Goal: Task Accomplishment & Management: Complete application form

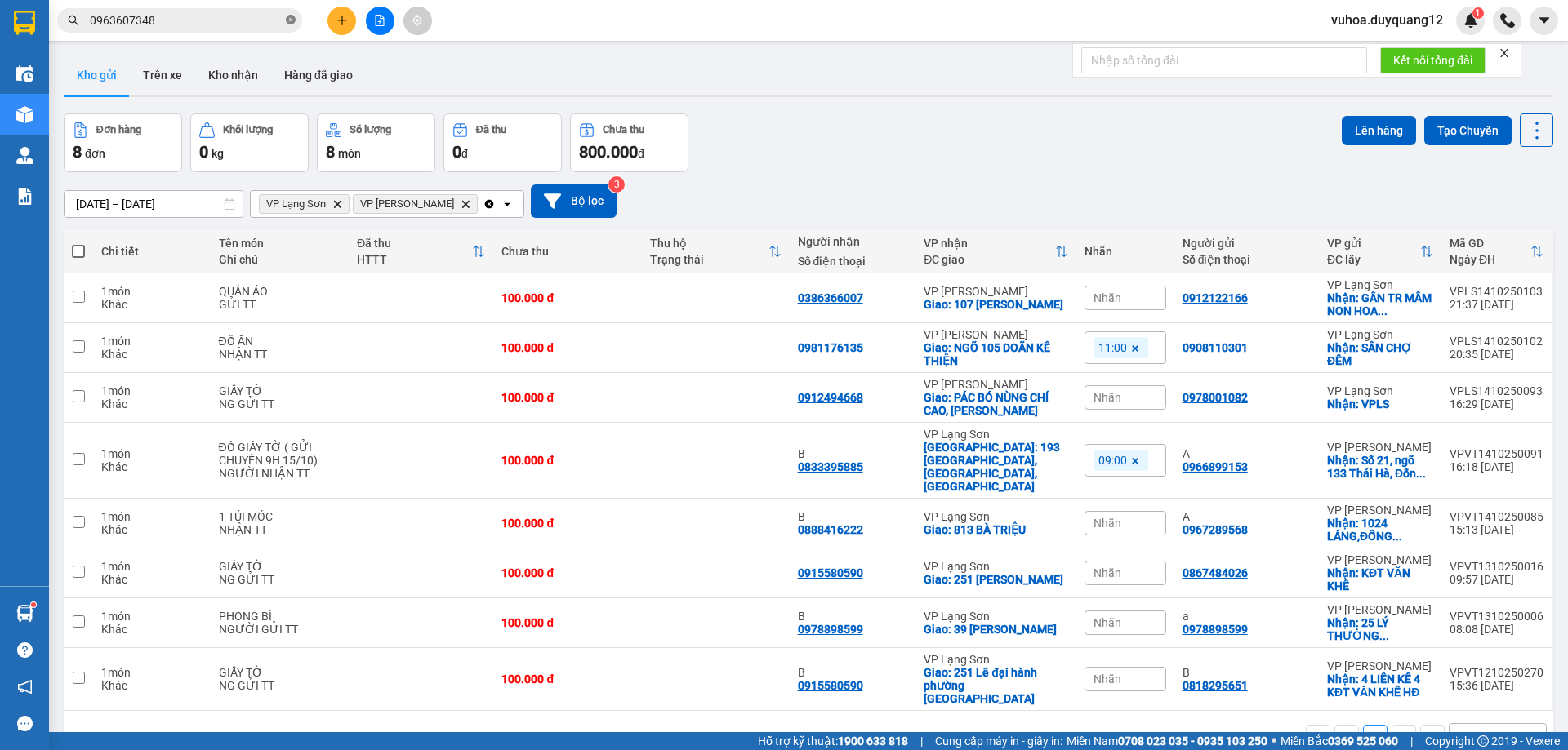
click at [294, 17] on icon "close-circle" at bounding box center [291, 19] width 10 height 10
paste input "0888416222"
type input "0888416222"
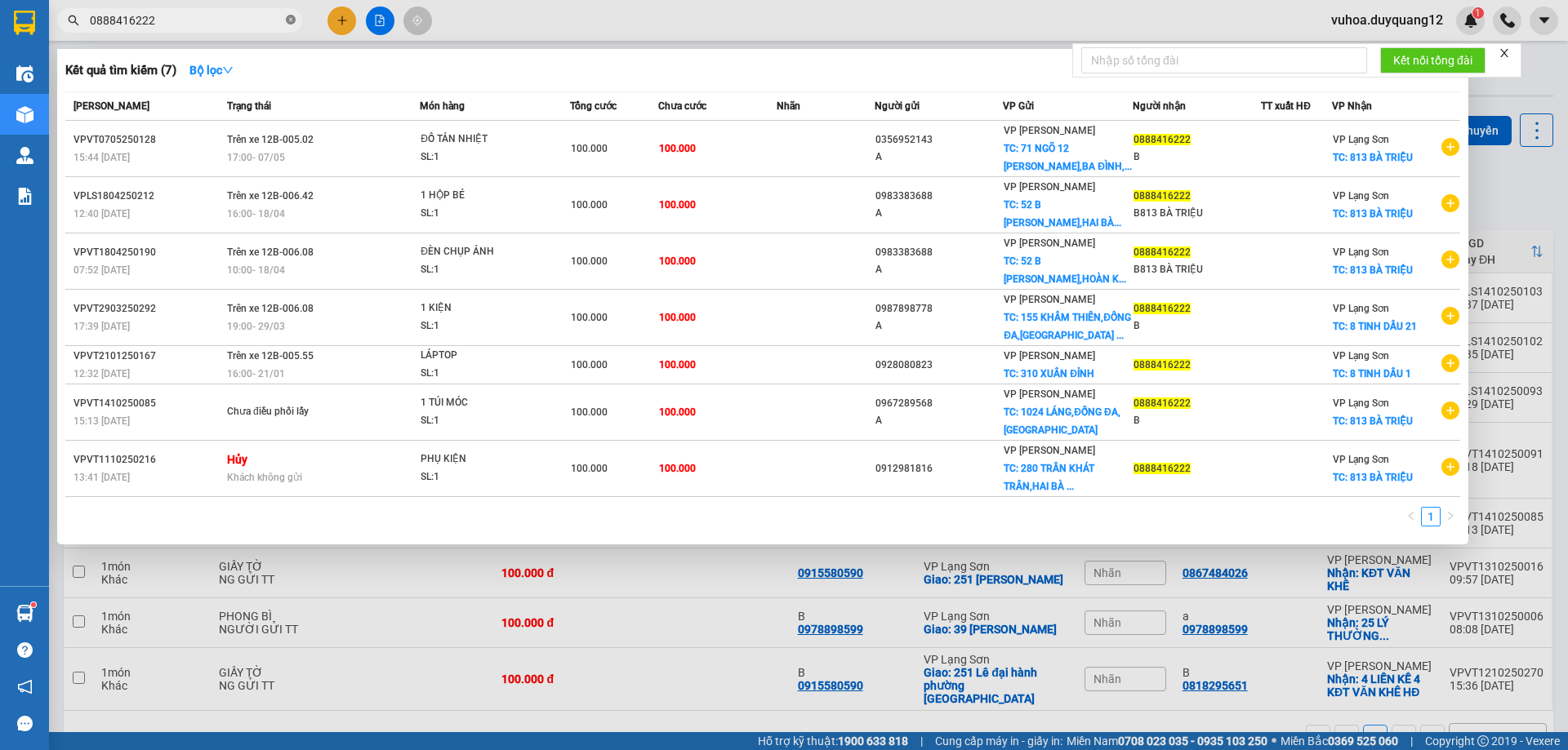
click at [291, 19] on icon "close-circle" at bounding box center [291, 19] width 10 height 10
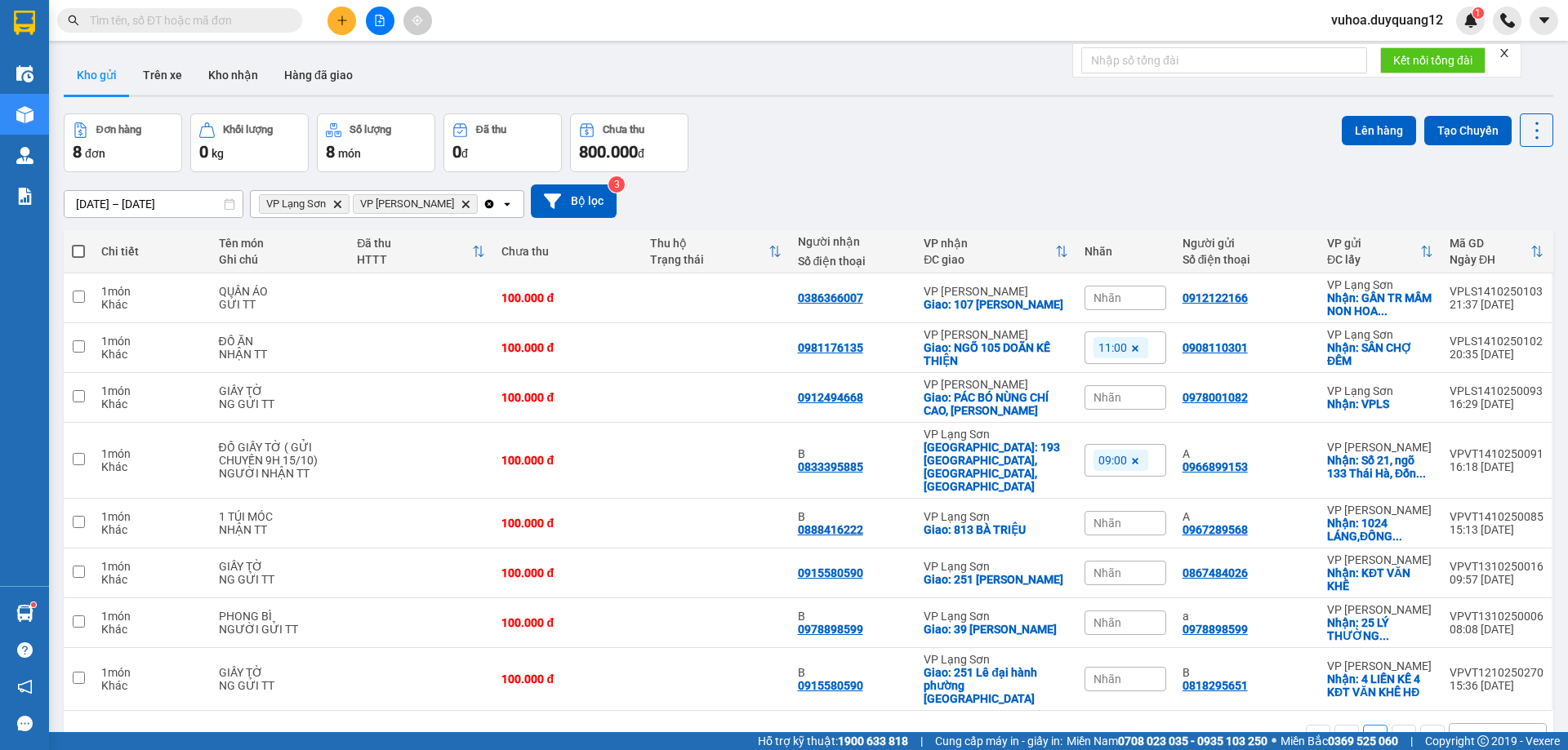
click at [204, 21] on input "text" at bounding box center [187, 19] width 193 height 18
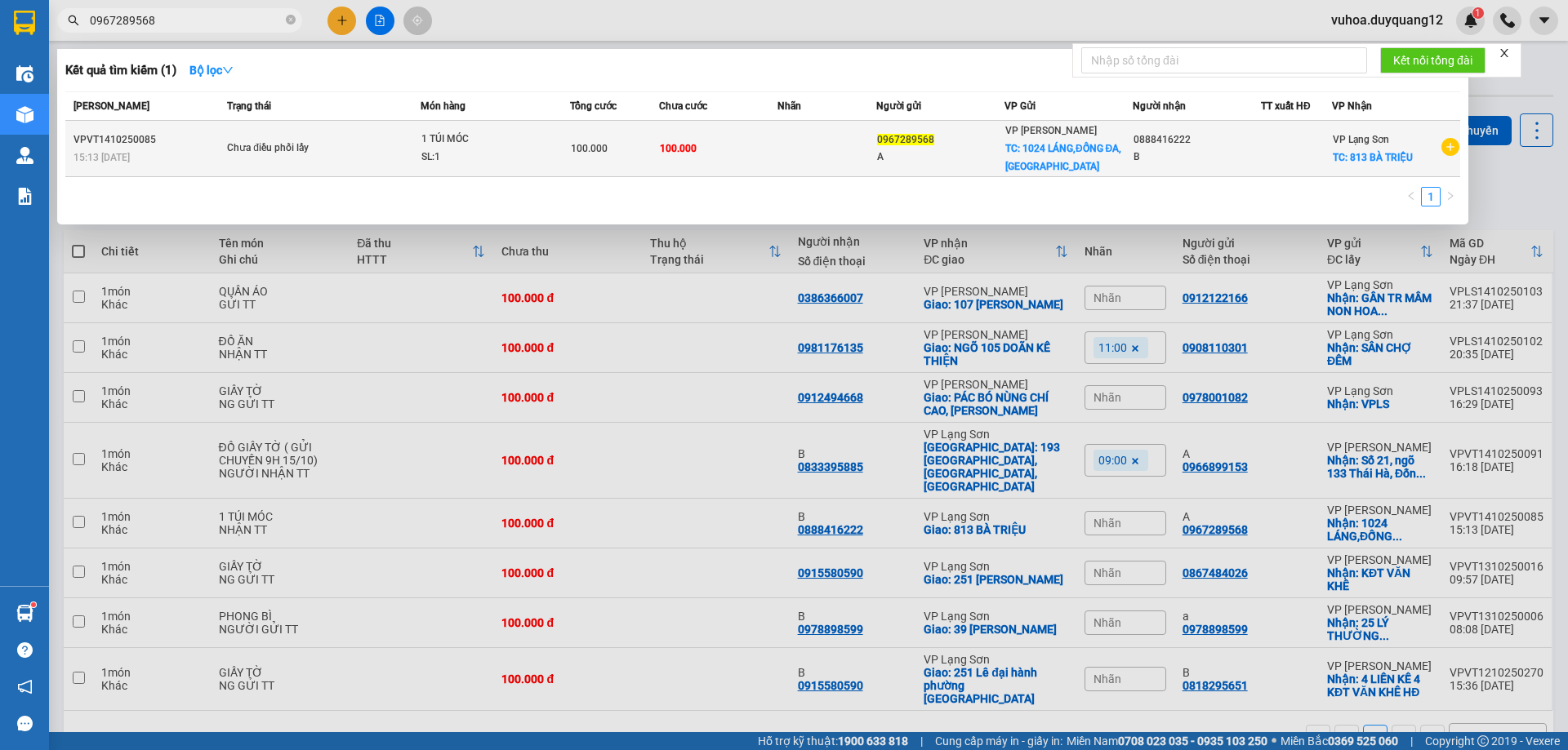
type input "0967289568"
click at [747, 151] on td "100.000" at bounding box center [719, 149] width 119 height 57
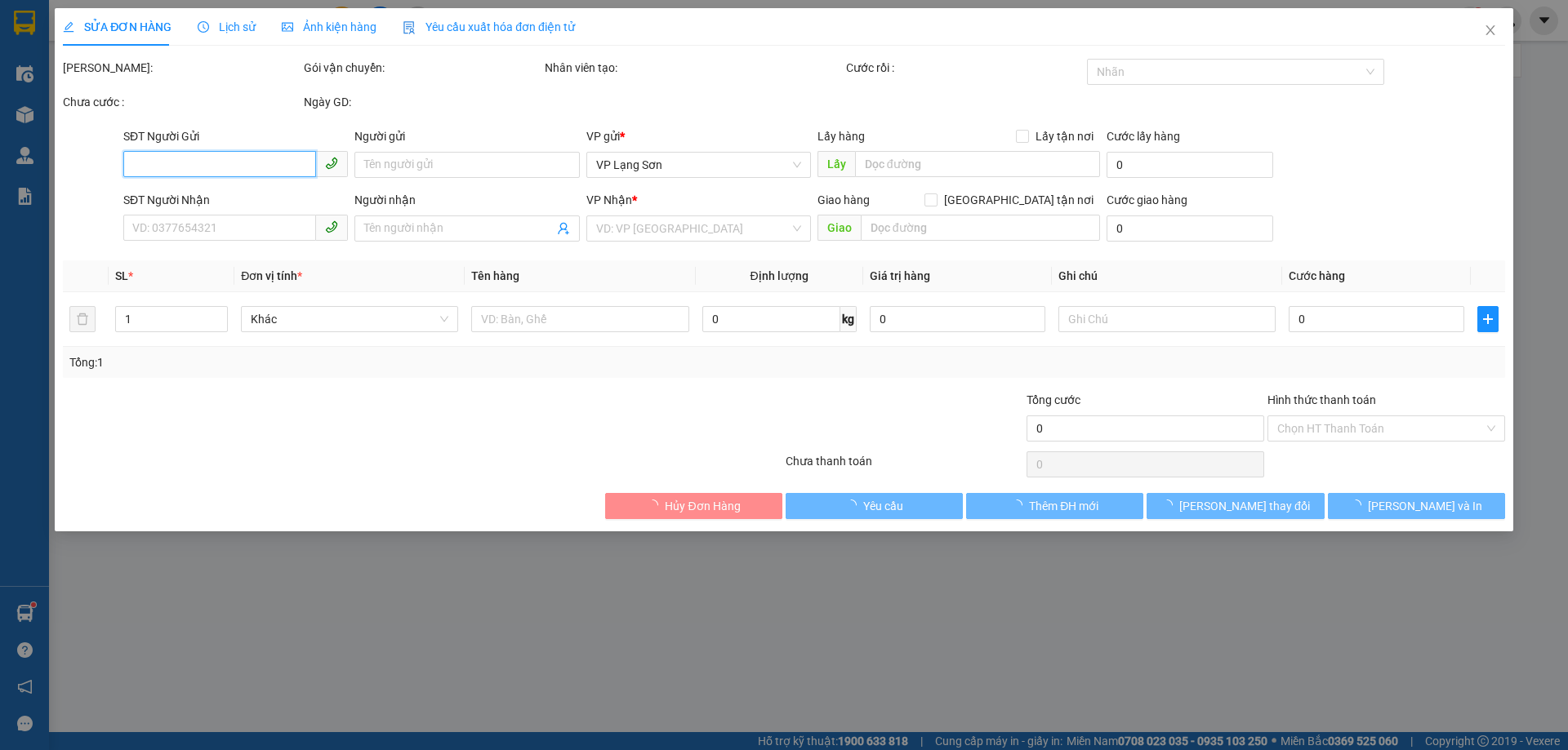
type input "0967289568"
type input "A"
checkbox input "true"
type input "1024 LÁNG,ĐỐNG ĐA,[GEOGRAPHIC_DATA]"
type input "0888416222"
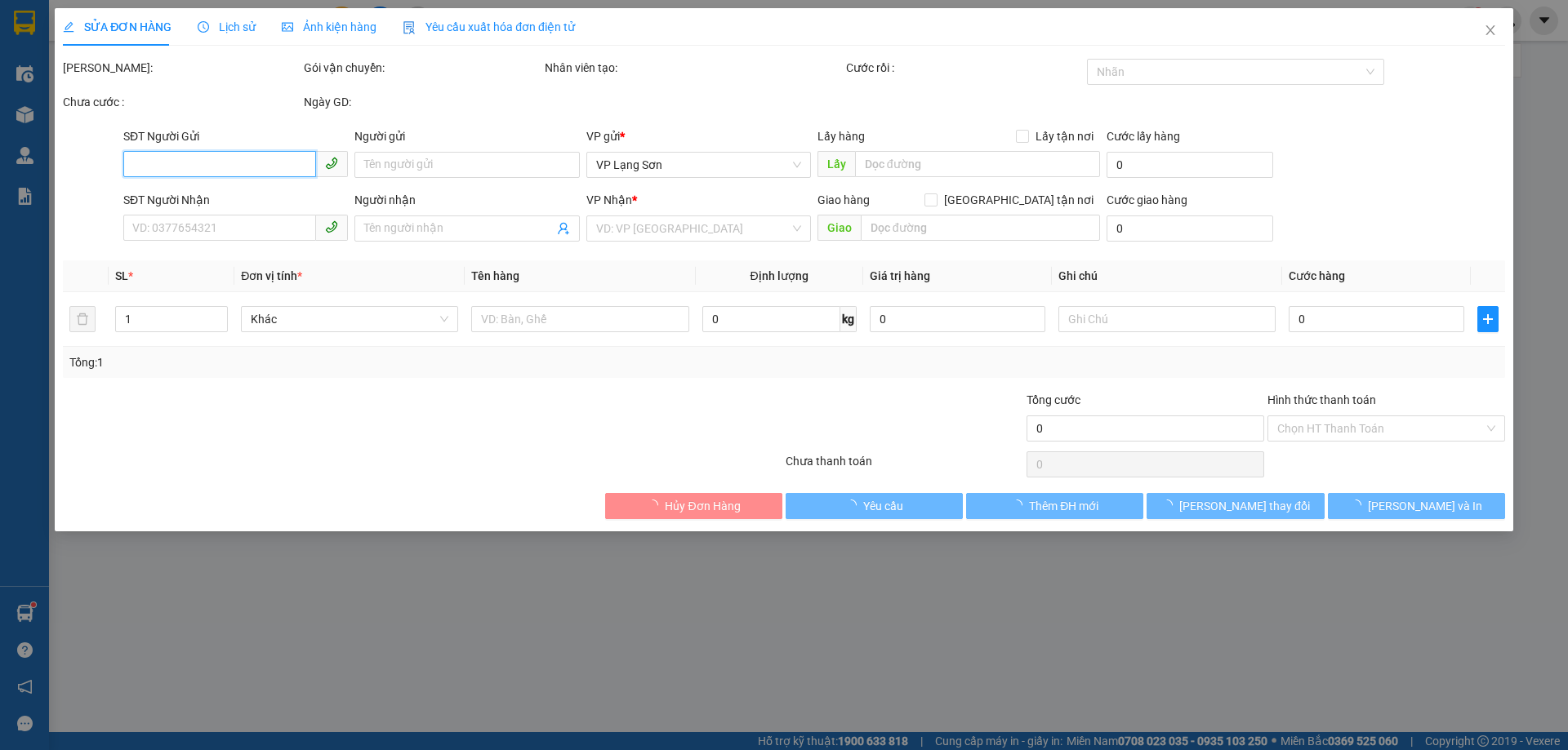
type input "B"
checkbox input "true"
type input "813 BÀ TRIỆU"
type input "100.000"
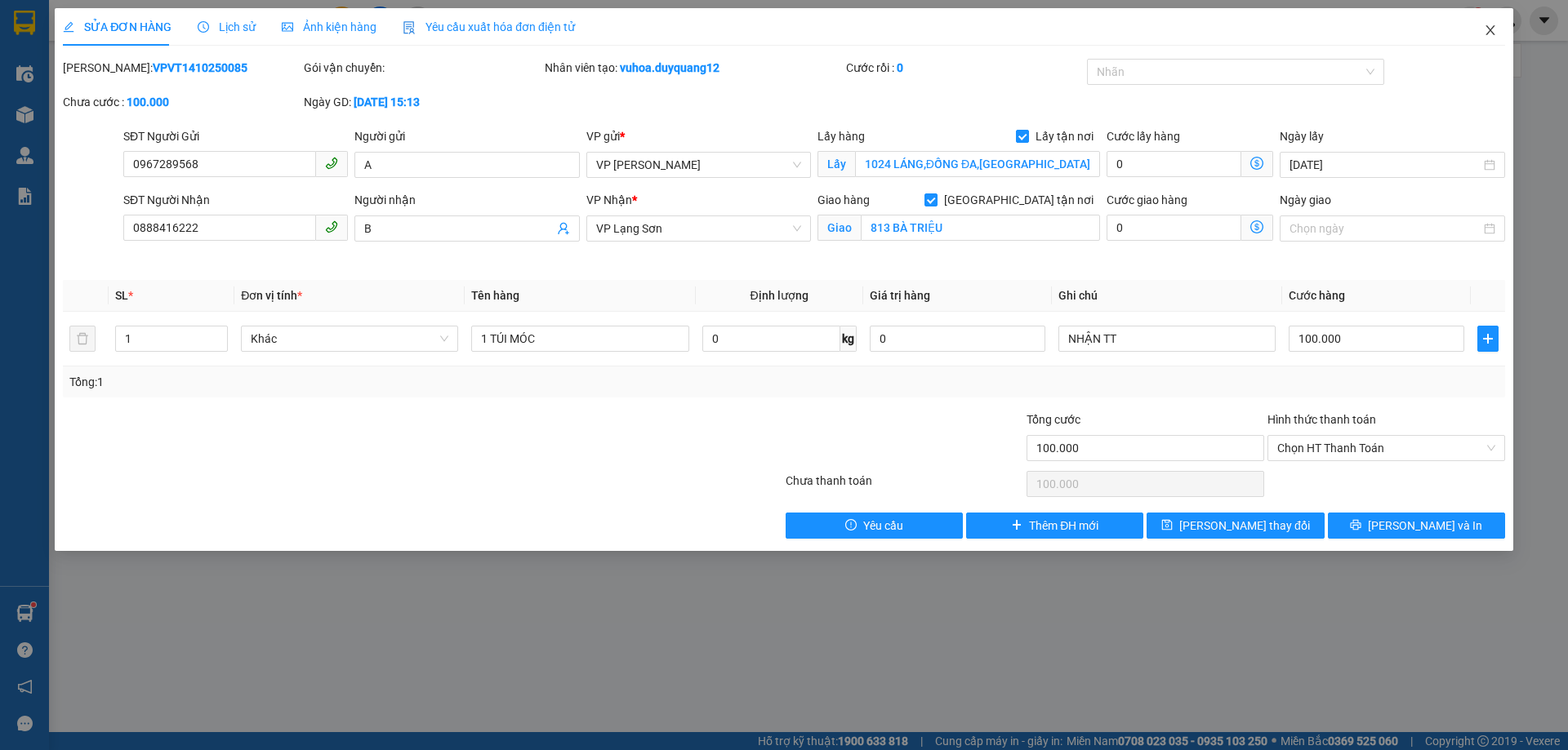
click at [1491, 31] on icon "close" at bounding box center [1490, 30] width 9 height 10
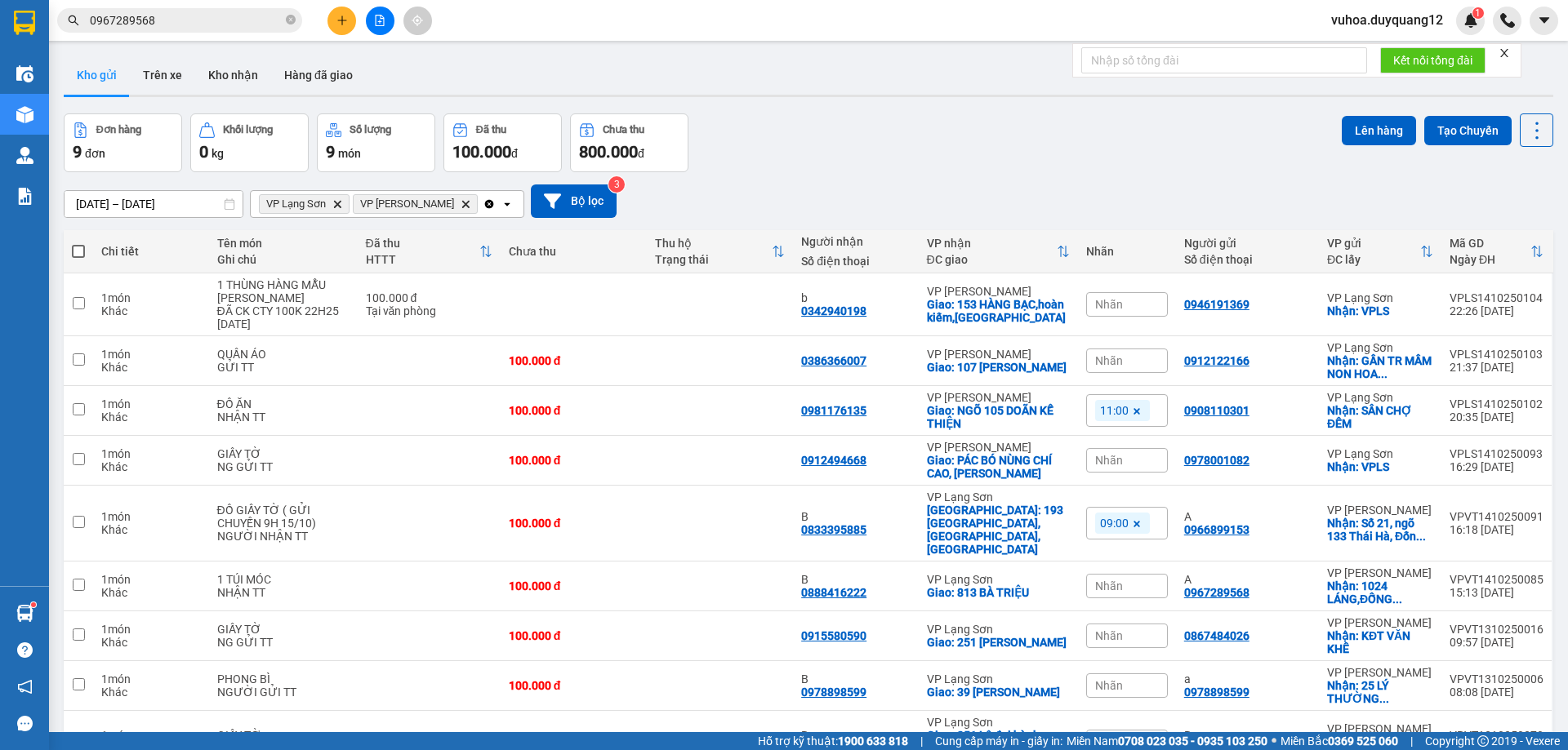
click at [1104, 580] on span "Nhãn" at bounding box center [1109, 587] width 28 height 13
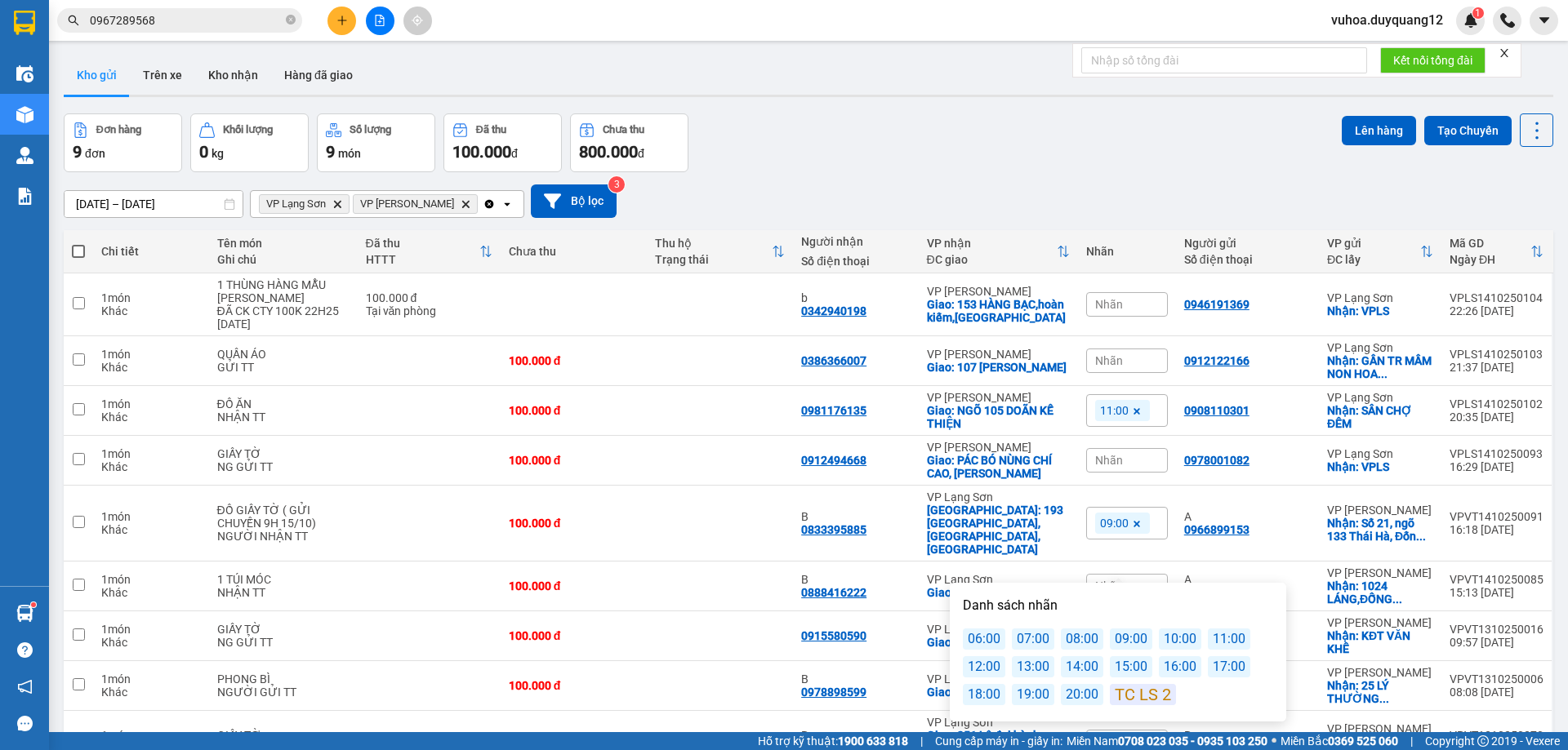
click at [978, 666] on div "12:00" at bounding box center [984, 666] width 43 height 21
click at [1021, 125] on div "Đơn hàng 9 đơn Khối lượng 0 kg Số lượng 9 món Đã thu 100.000 đ Chưa thu 800.000…" at bounding box center [809, 142] width 1490 height 58
